Goal: Navigation & Orientation: Find specific page/section

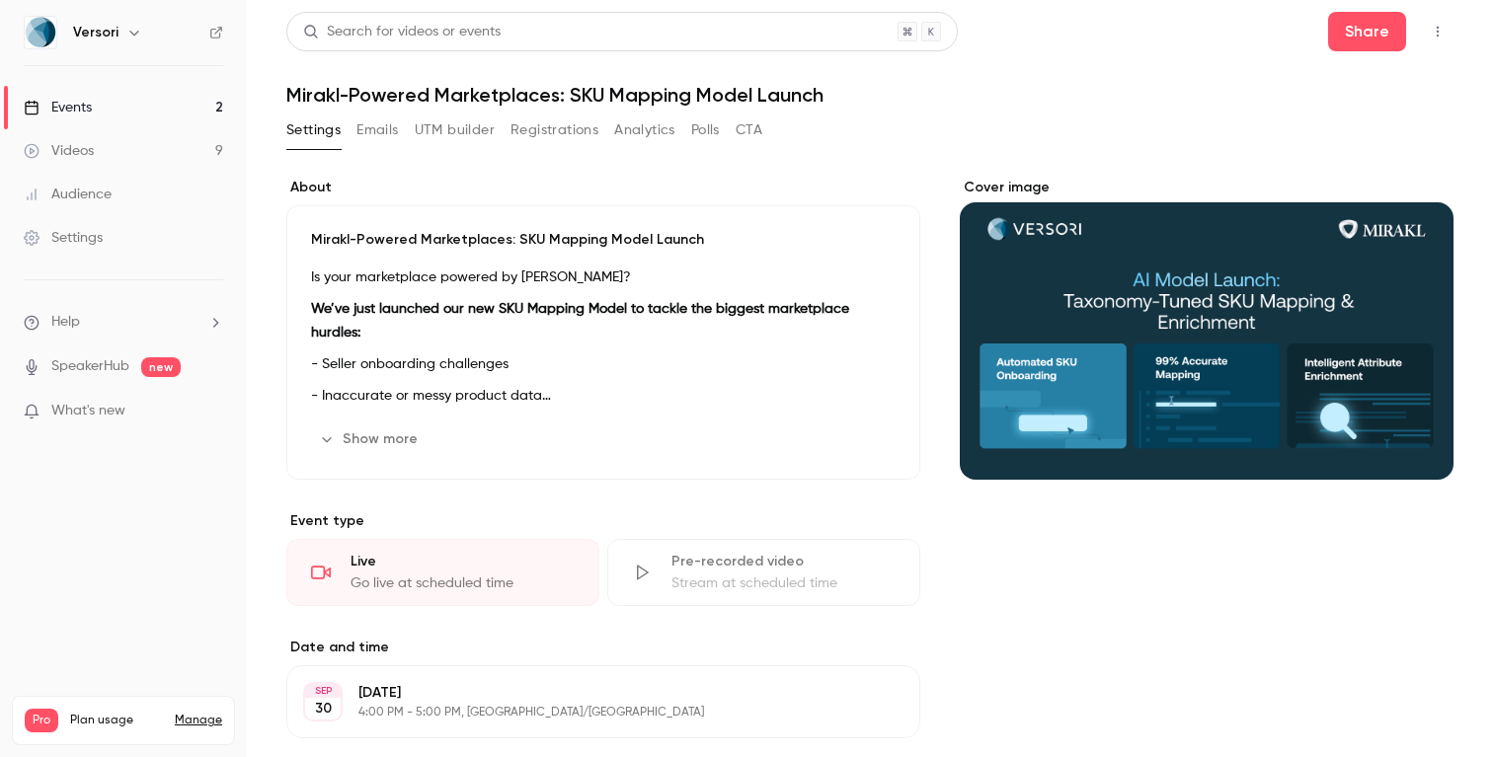
click at [138, 108] on link "Events 2" at bounding box center [123, 107] width 247 height 43
